Goal: Navigation & Orientation: Go to known website

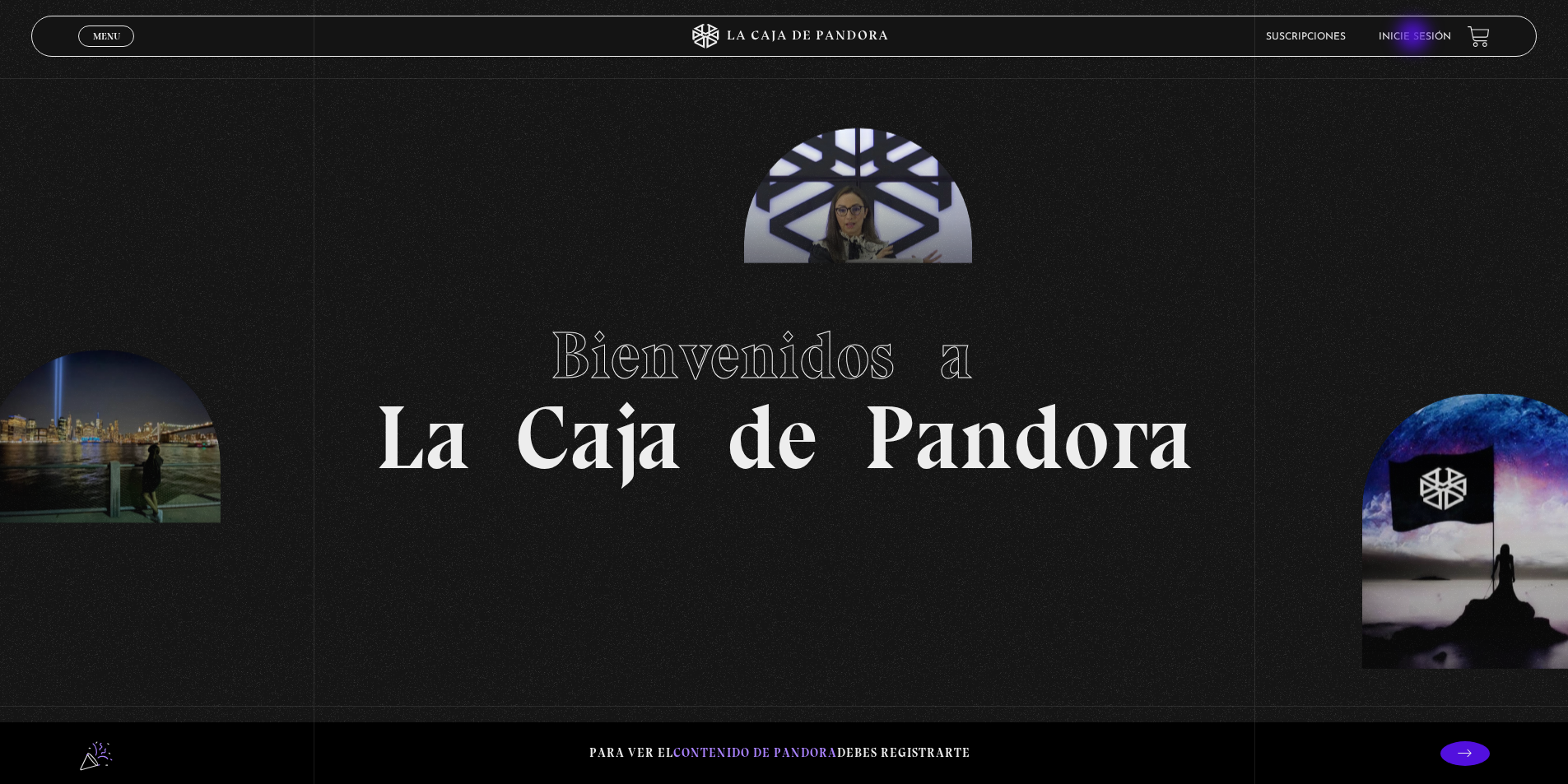
click at [1415, 37] on link "Inicie sesión" at bounding box center [1414, 38] width 73 height 10
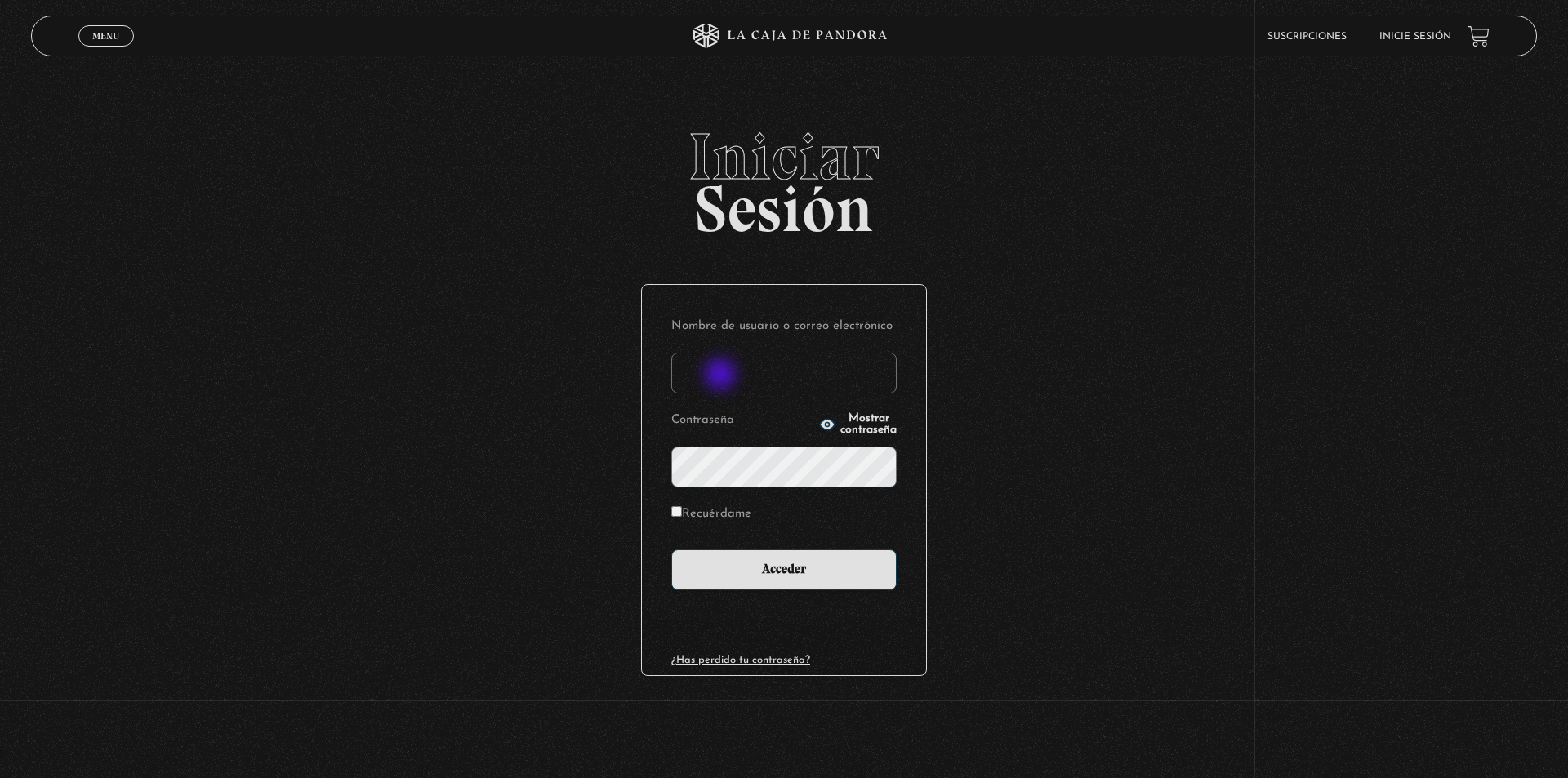
click at [722, 375] on input "Nombre de usuario o correo electrónico" at bounding box center [784, 373] width 226 height 41
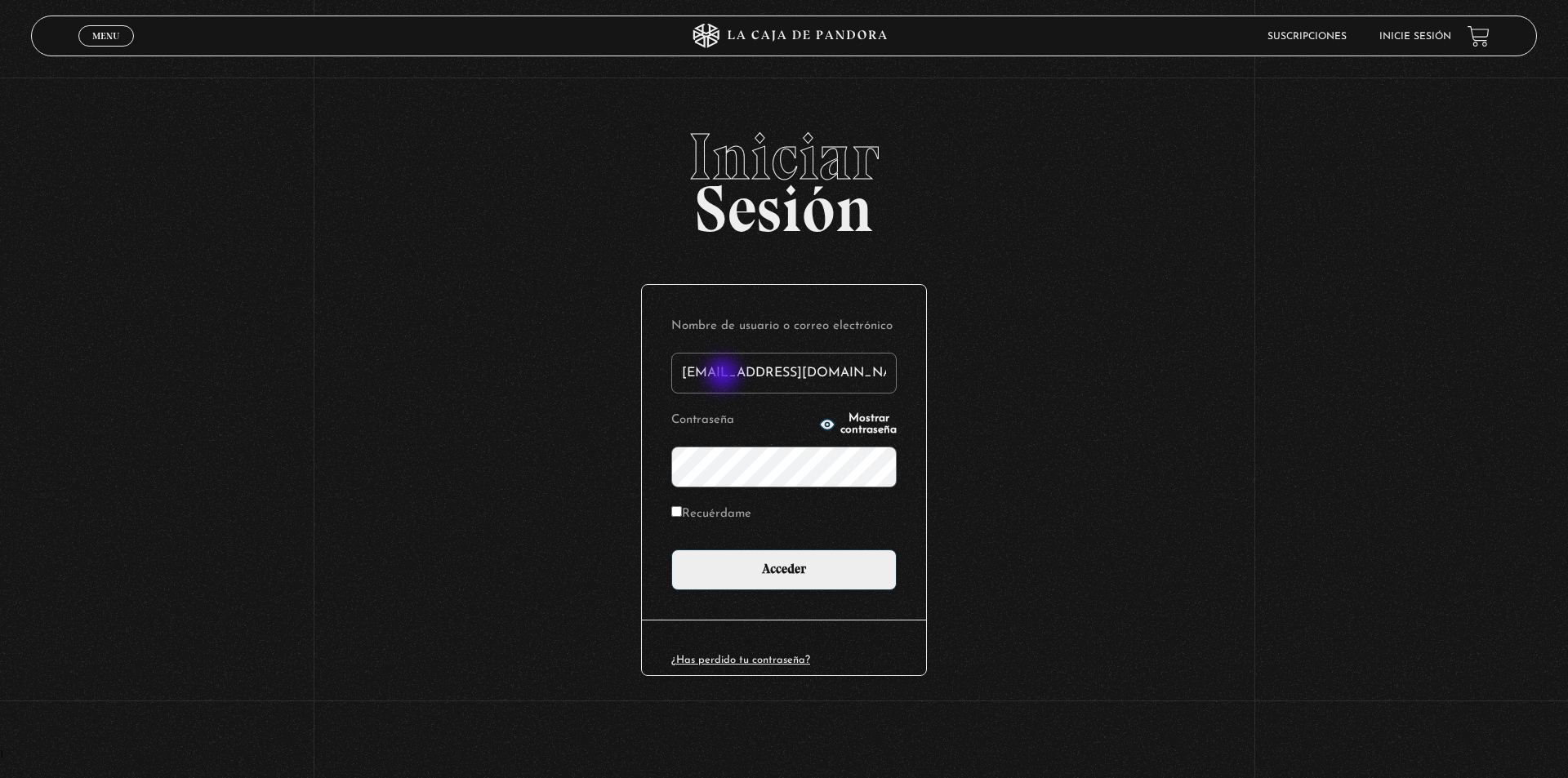
type input "[EMAIL_ADDRESS][DOMAIN_NAME]"
click at [672, 549] on input "Acceder" at bounding box center [784, 570] width 226 height 41
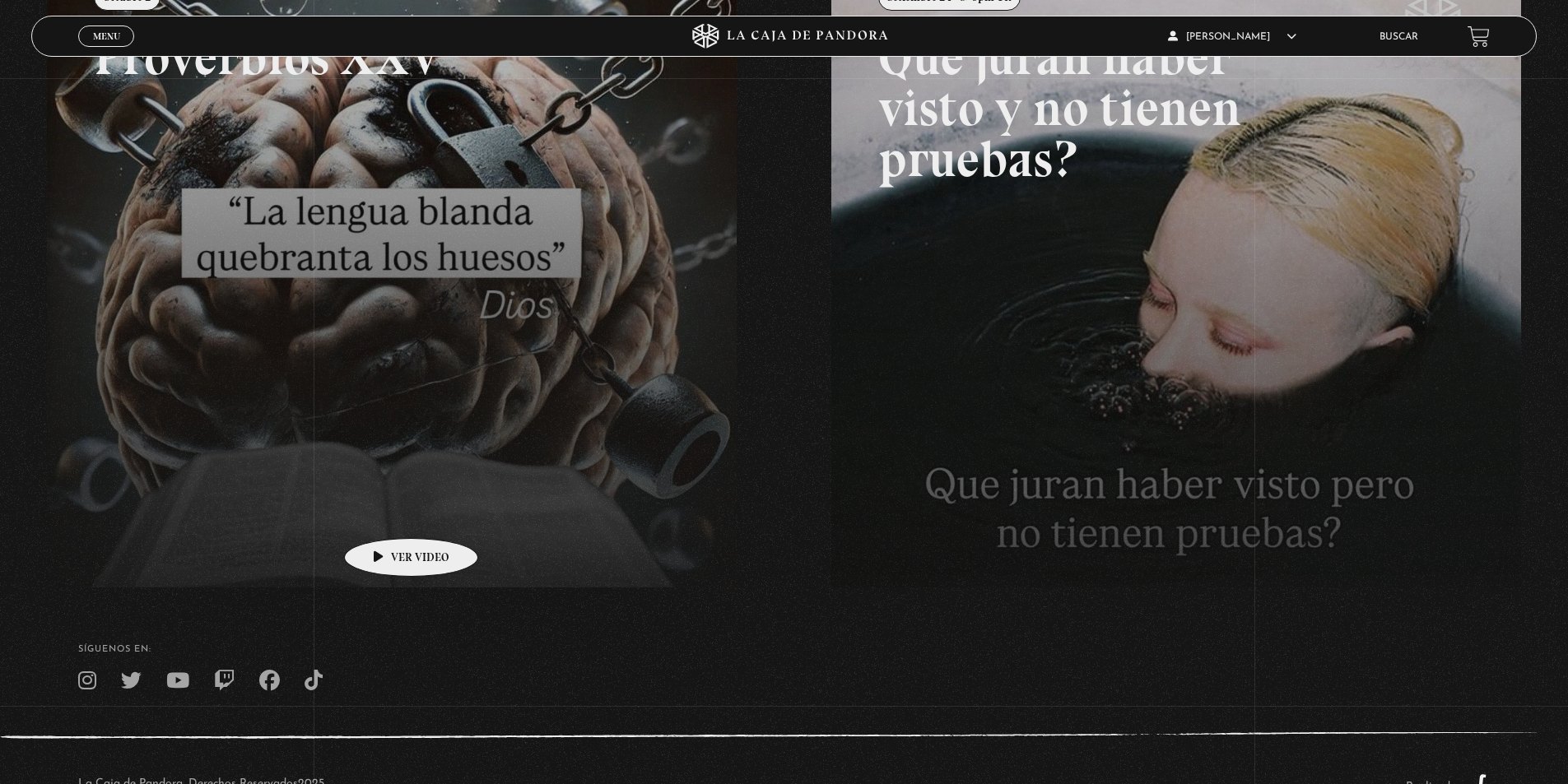
scroll to position [329, 0]
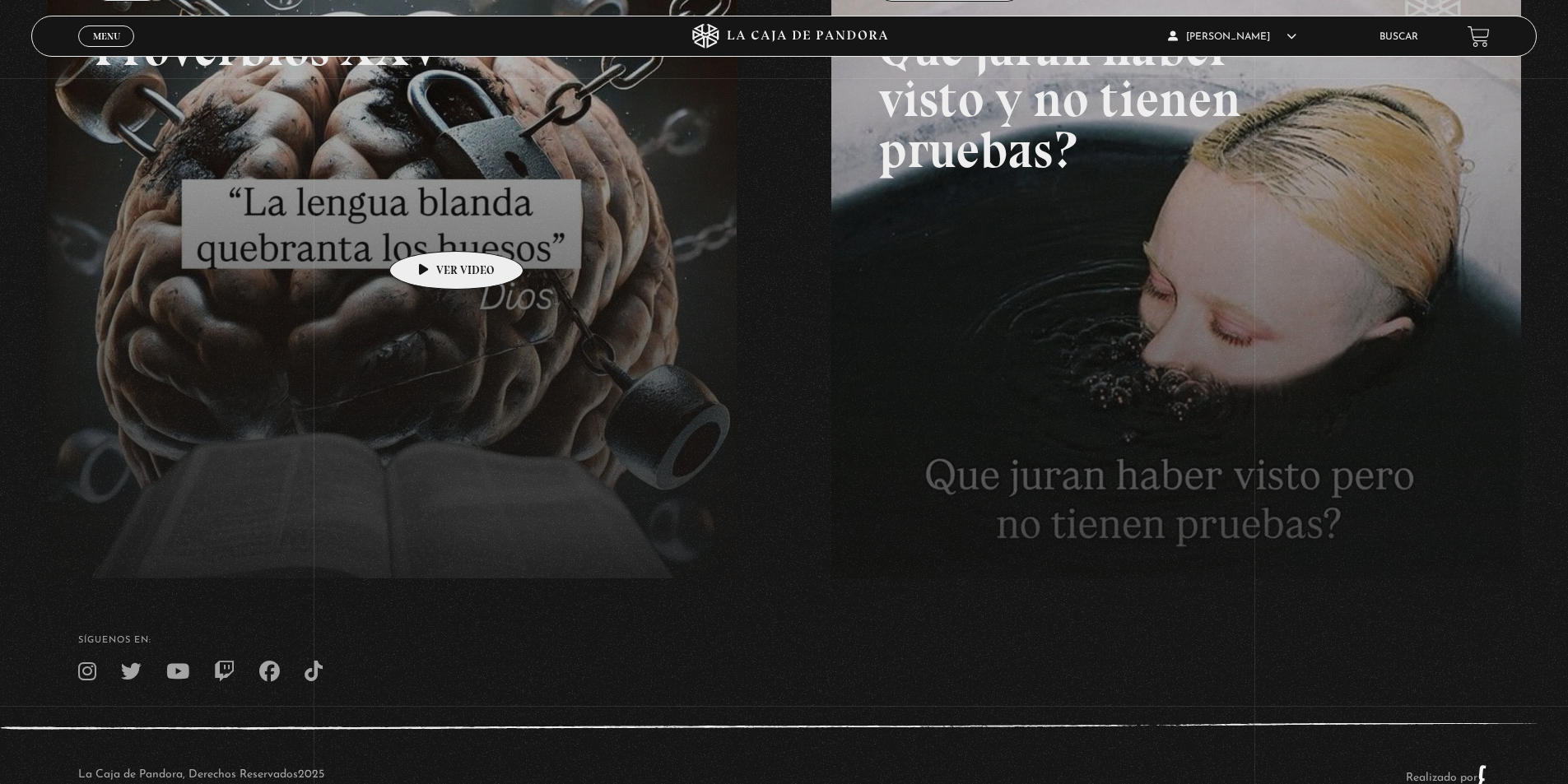
click at [431, 226] on link at bounding box center [831, 342] width 1568 height 784
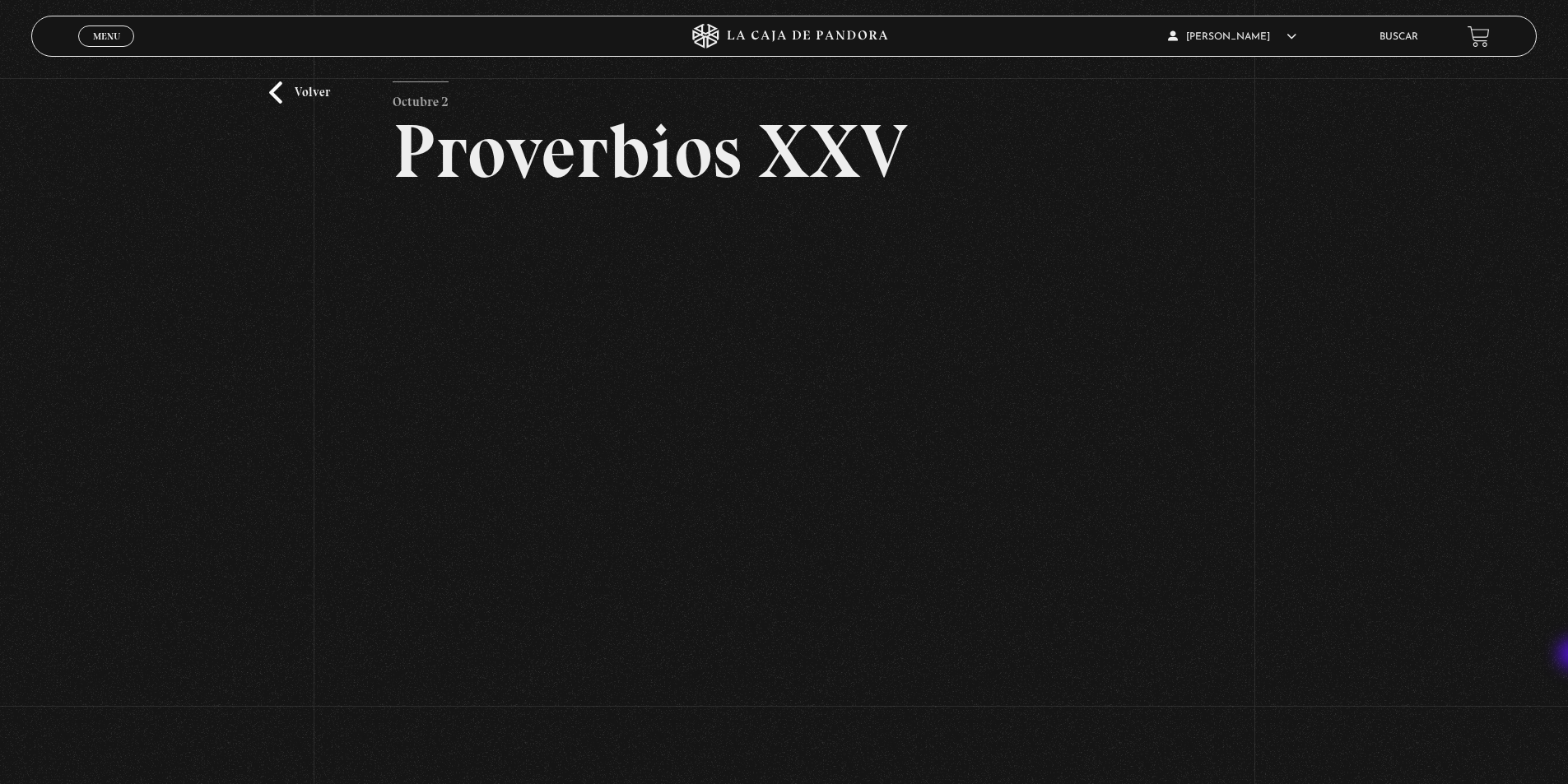
scroll to position [90, 0]
